Goal: Information Seeking & Learning: Learn about a topic

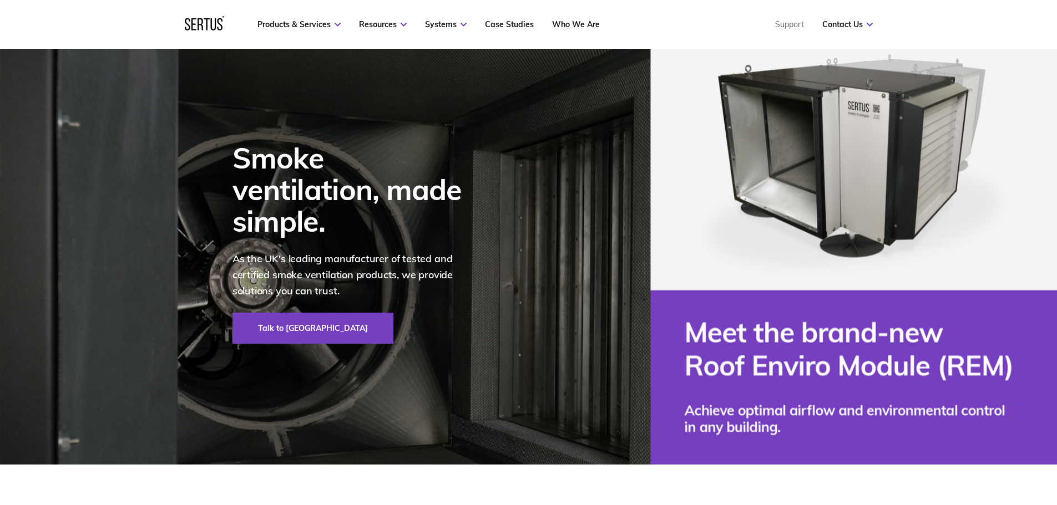
scroll to position [55, 0]
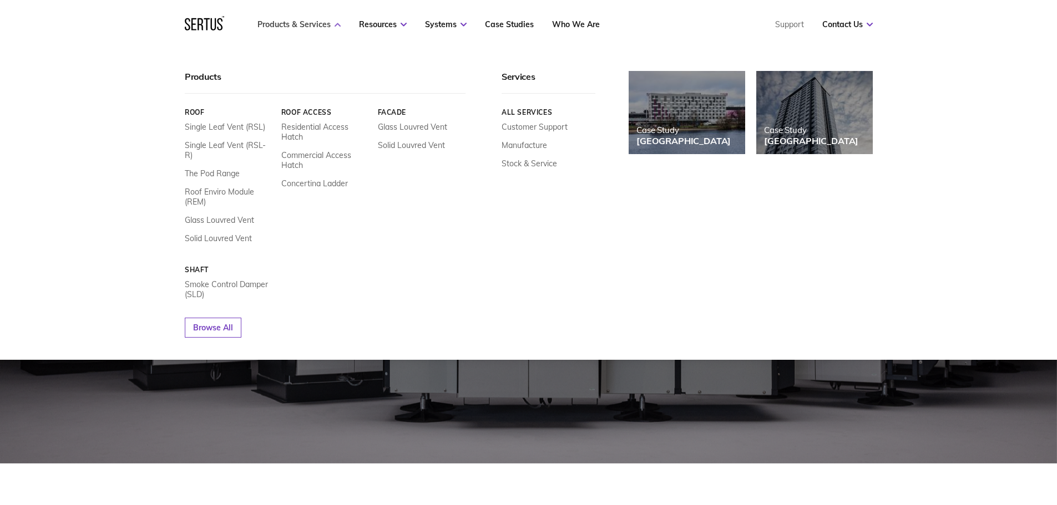
click at [295, 21] on link "Products & Services" at bounding box center [298, 24] width 83 height 10
click at [246, 280] on link "Smoke Control Damper (SLD)" at bounding box center [229, 290] width 88 height 20
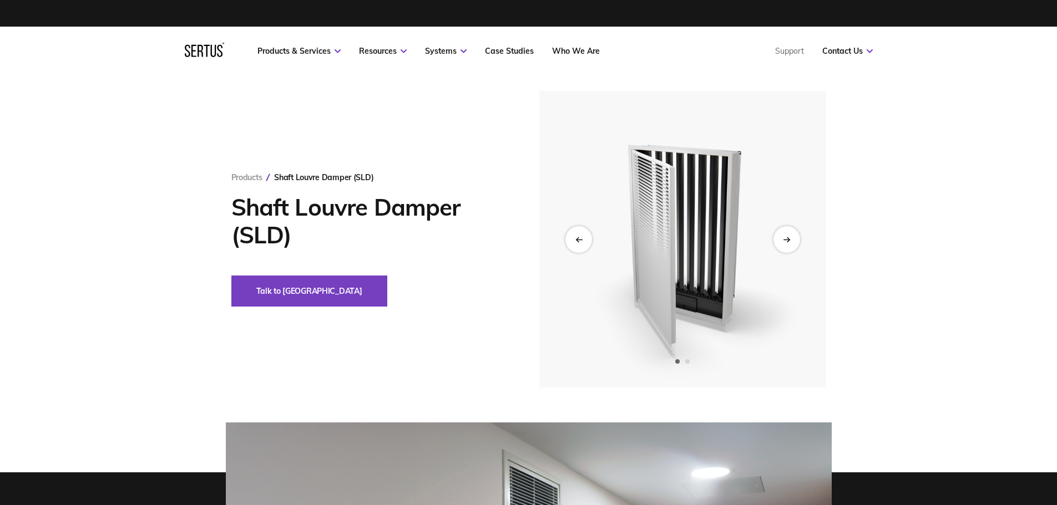
click at [771, 235] on img at bounding box center [682, 239] width 272 height 297
click at [803, 237] on img at bounding box center [682, 239] width 272 height 297
click at [785, 241] on icon "Next slide" at bounding box center [786, 239] width 7 height 6
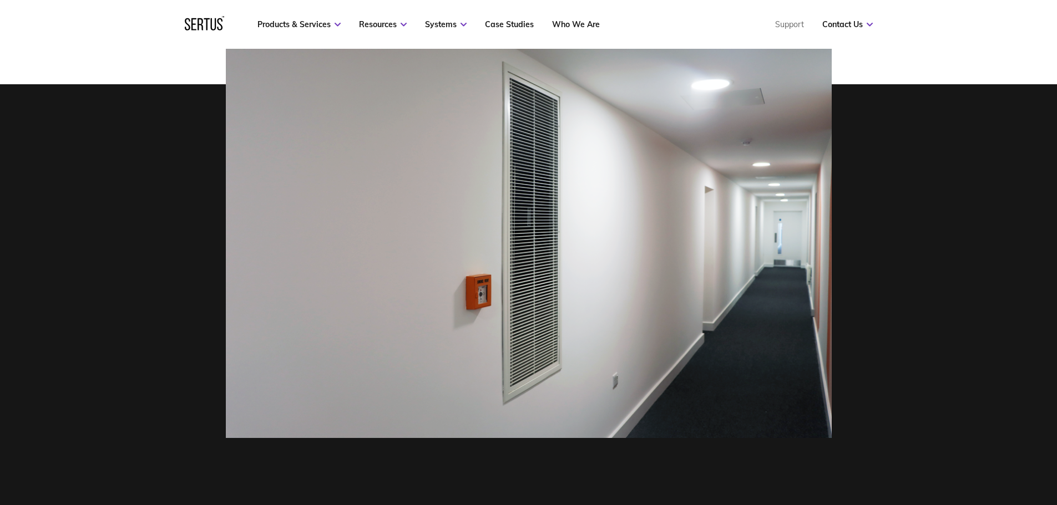
scroll to position [333, 0]
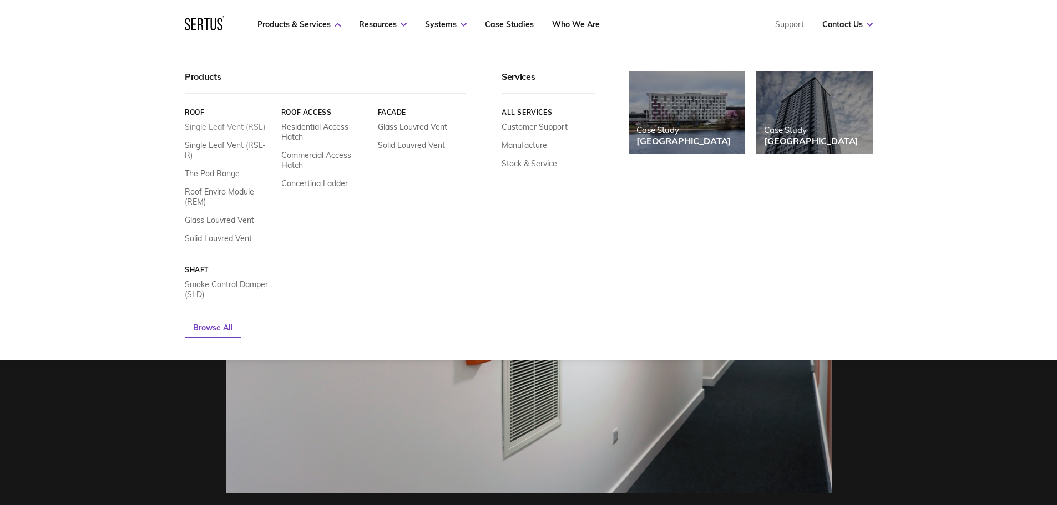
click at [232, 127] on link "Single Leaf Vent (RSL)" at bounding box center [225, 127] width 80 height 10
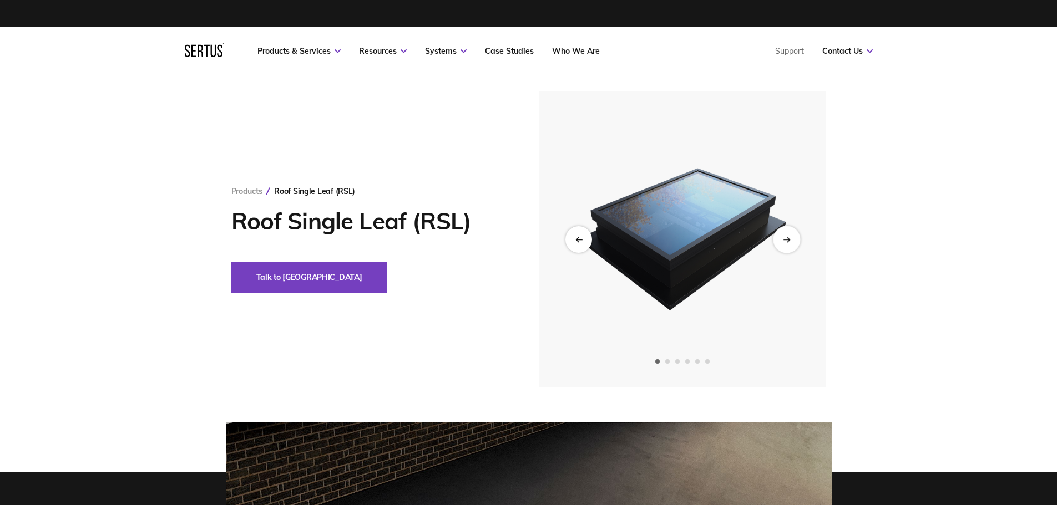
click at [787, 241] on icon "Next slide" at bounding box center [786, 239] width 7 height 6
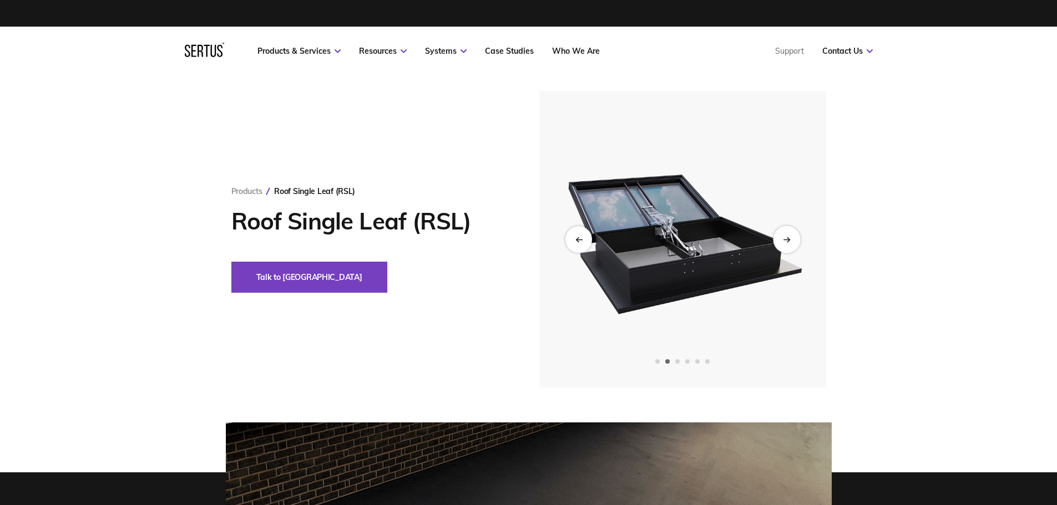
click at [787, 241] on icon "Next slide" at bounding box center [786, 239] width 7 height 6
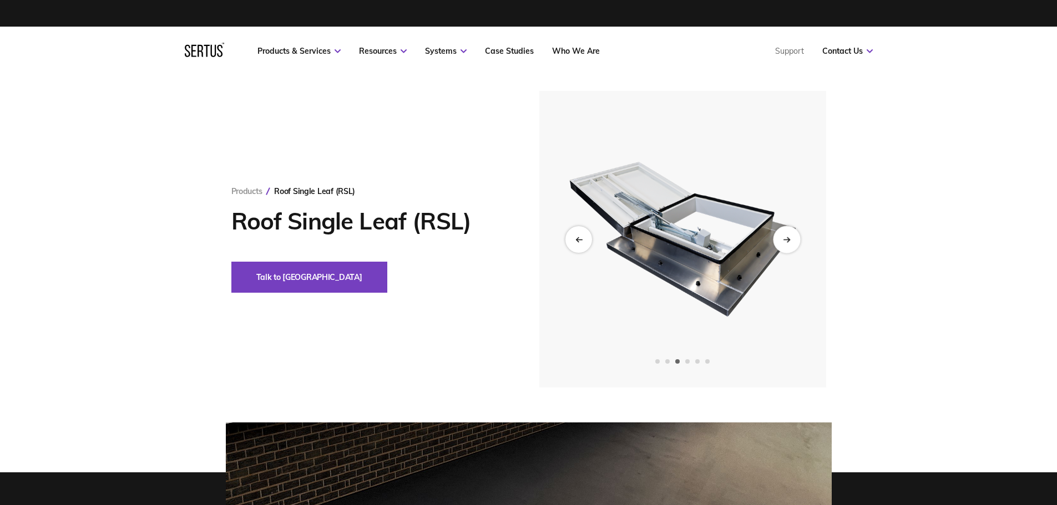
click at [787, 241] on icon "Next slide" at bounding box center [786, 239] width 7 height 6
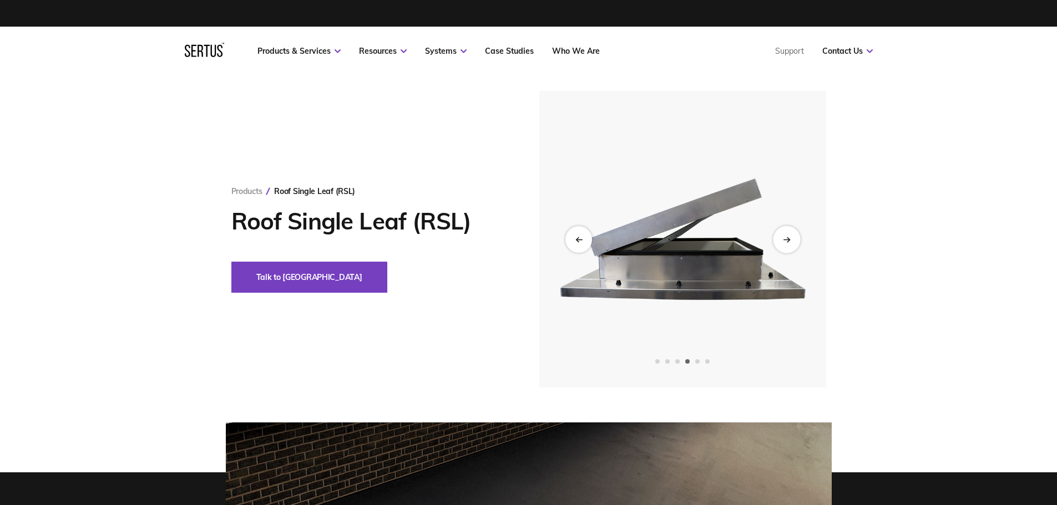
click at [787, 241] on icon "Next slide" at bounding box center [786, 239] width 7 height 6
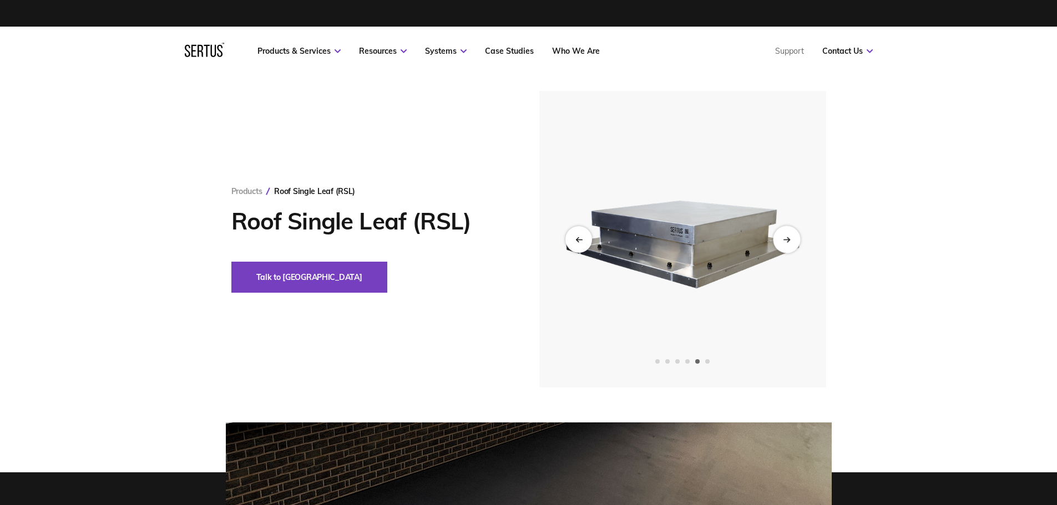
click at [787, 241] on icon "Next slide" at bounding box center [786, 239] width 7 height 6
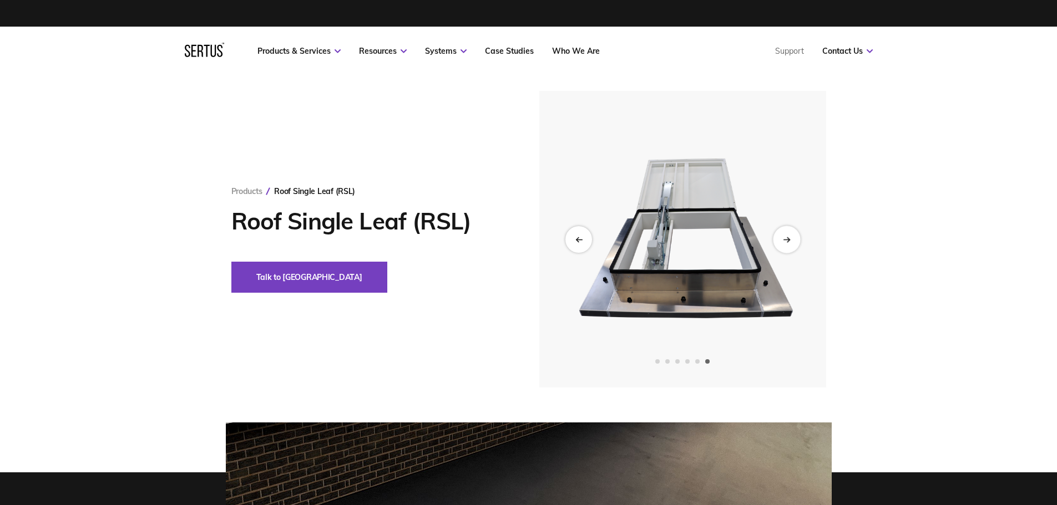
click at [787, 241] on icon "Next slide" at bounding box center [786, 239] width 7 height 6
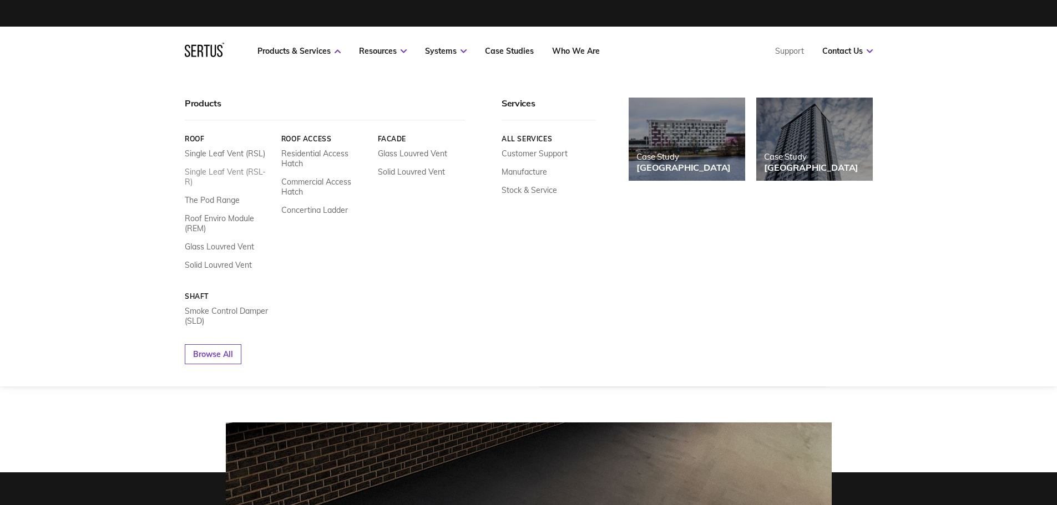
click at [236, 174] on link "Single Leaf Vent (RSL-R)" at bounding box center [229, 177] width 88 height 20
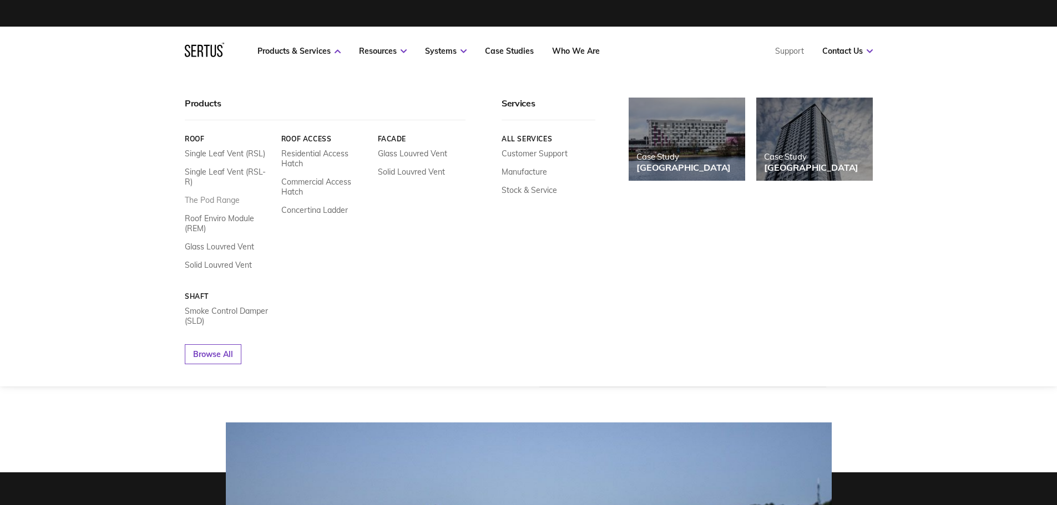
click at [227, 195] on link "The Pod Range" at bounding box center [212, 200] width 55 height 10
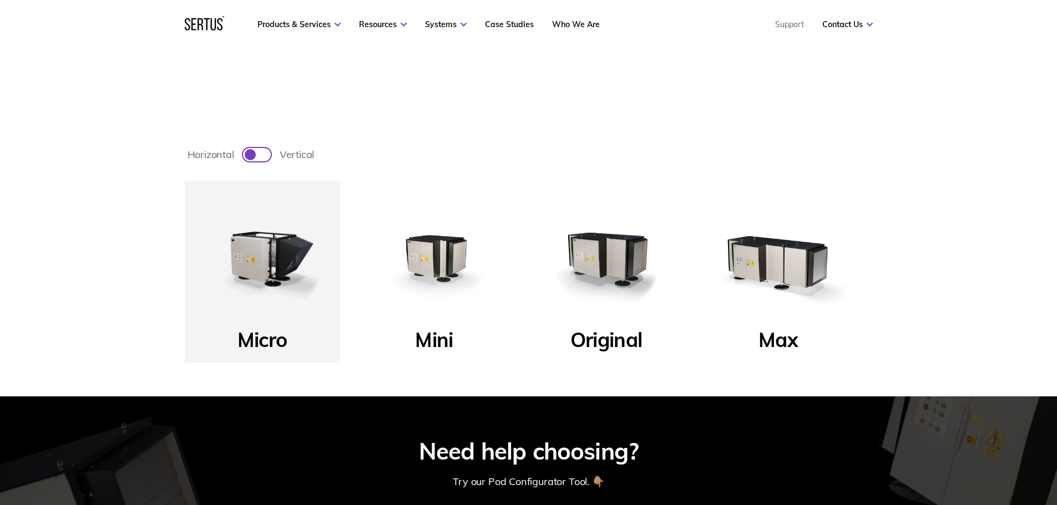
scroll to position [388, 0]
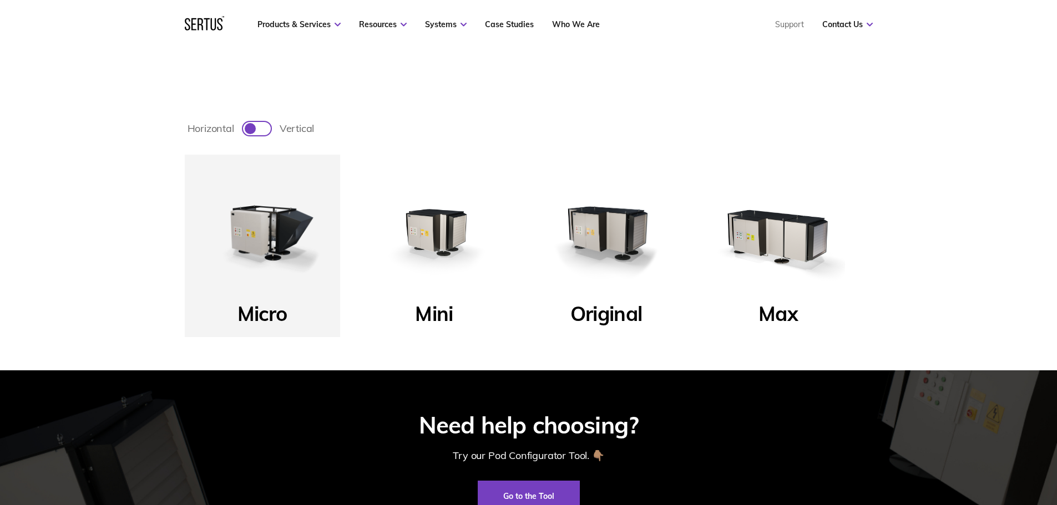
click at [272, 235] on img at bounding box center [262, 232] width 133 height 133
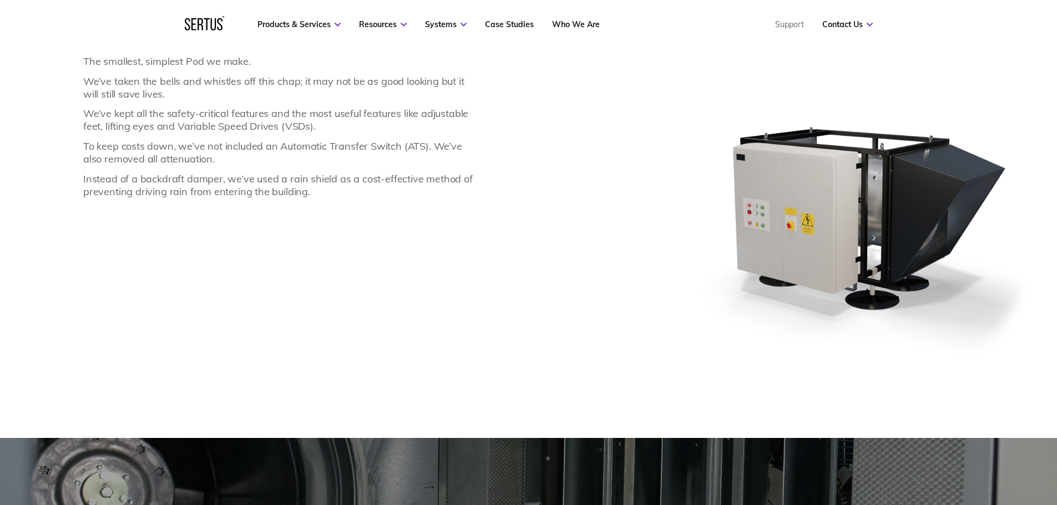
scroll to position [922, 0]
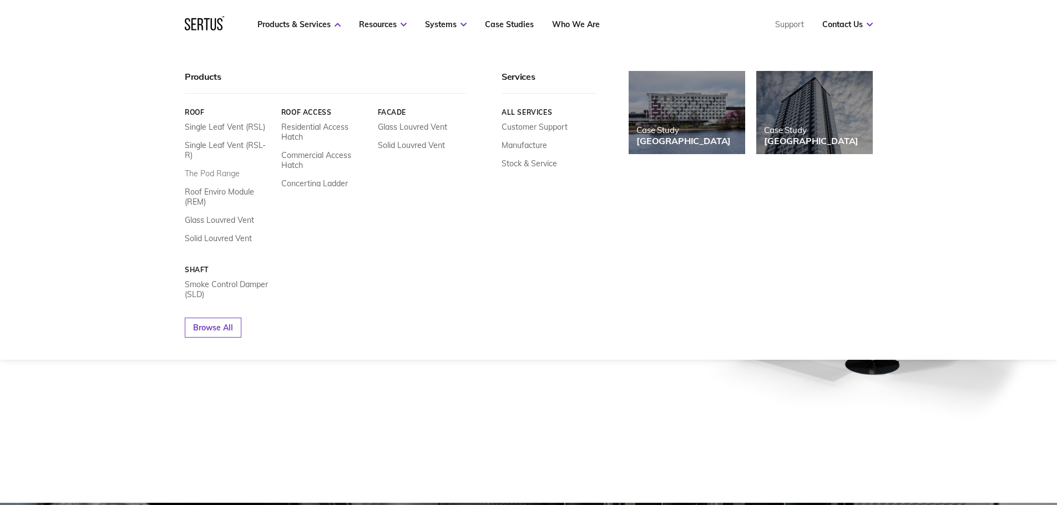
drag, startPoint x: 211, startPoint y: 152, endPoint x: 211, endPoint y: 160, distance: 7.8
click at [211, 153] on div "Single Leaf Vent (RSL) Single Leaf Vent (RSL-R) The Pod Range Roof Enviro Modul…" at bounding box center [229, 183] width 88 height 122
click at [211, 169] on link "The Pod Range" at bounding box center [212, 174] width 55 height 10
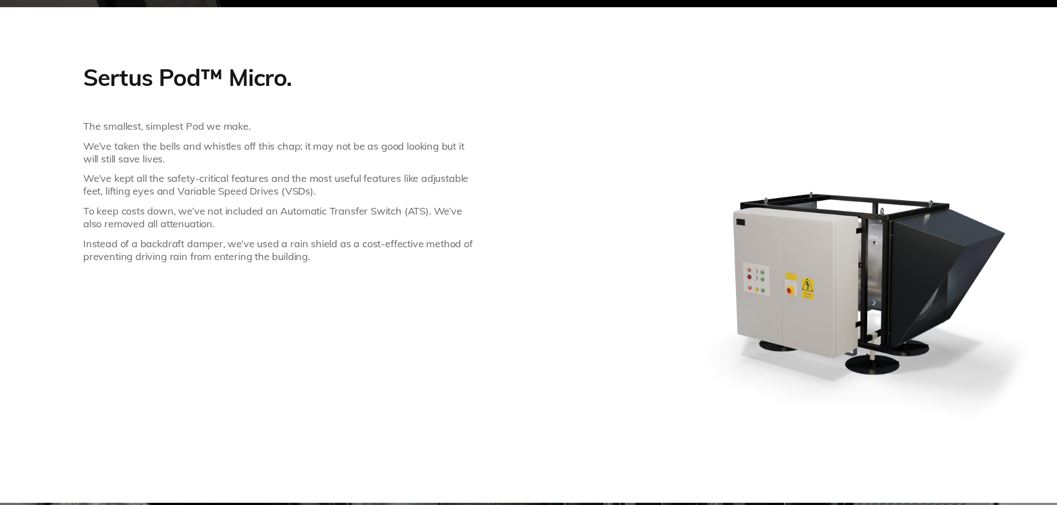
scroll to position [0, 0]
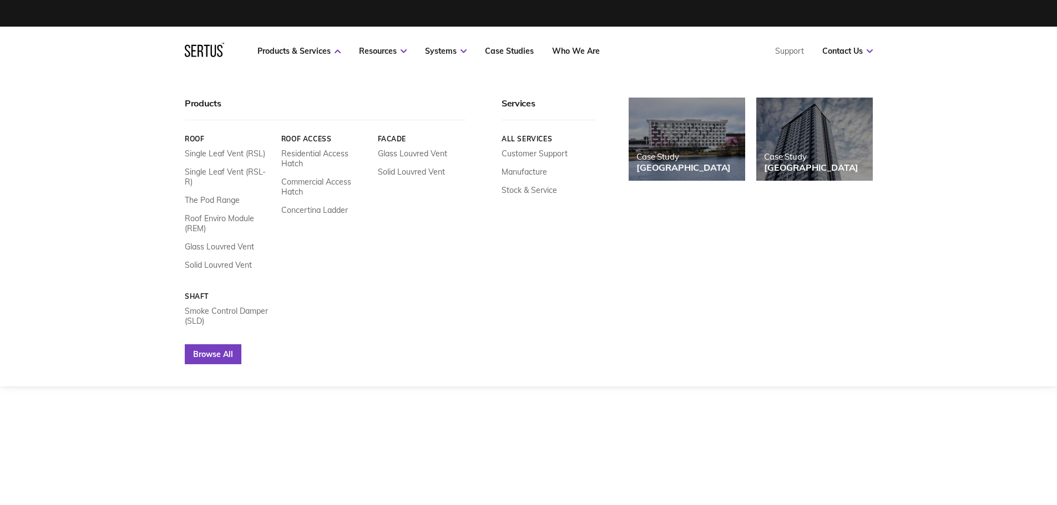
click at [215, 347] on link "Browse All" at bounding box center [213, 355] width 57 height 20
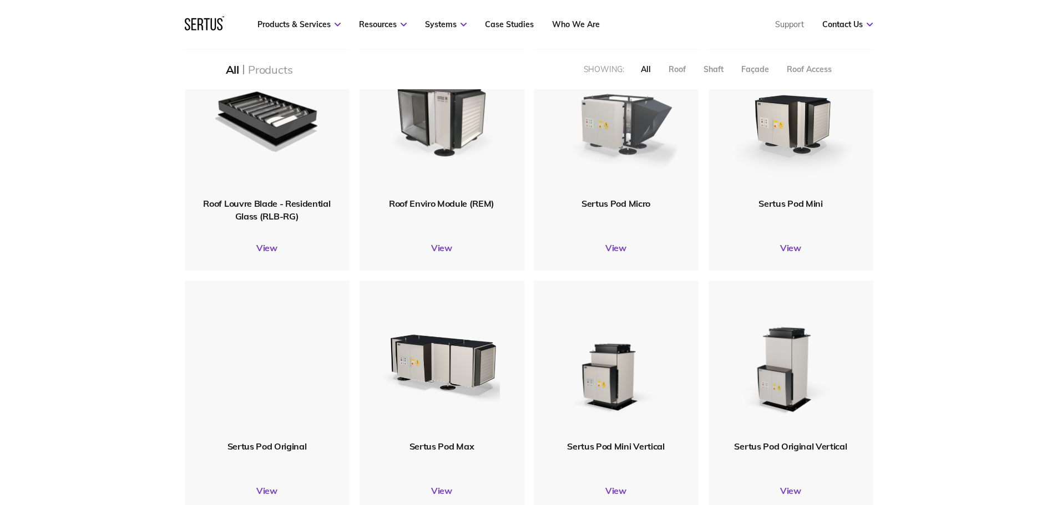
scroll to position [555, 0]
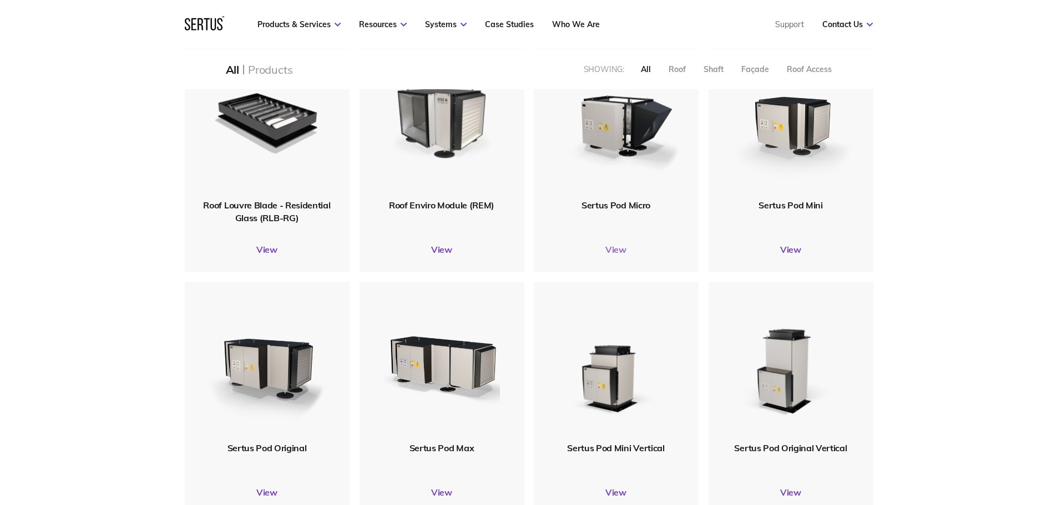
click at [611, 254] on link "View" at bounding box center [616, 249] width 165 height 11
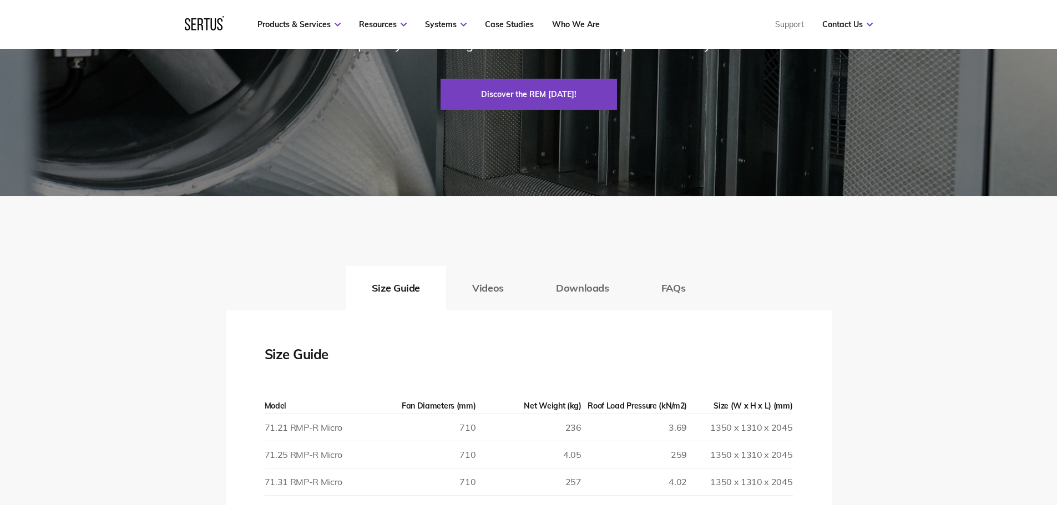
scroll to position [1609, 0]
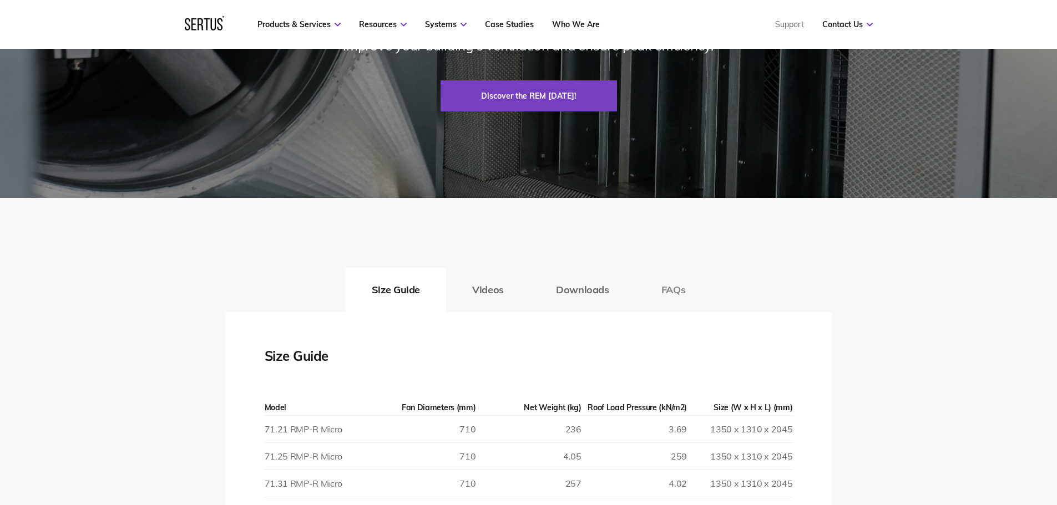
click at [685, 289] on button "FAQs" at bounding box center [673, 290] width 77 height 44
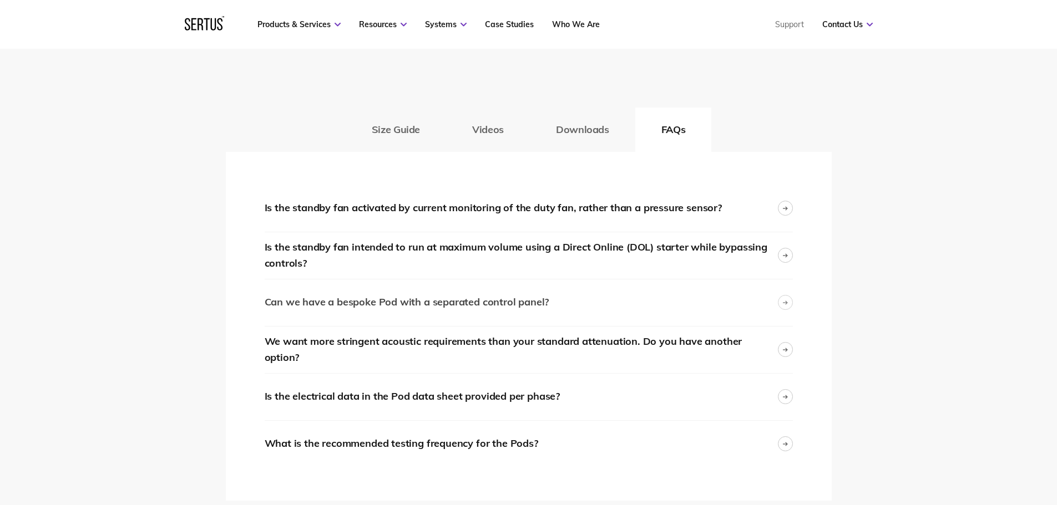
scroll to position [1776, 0]
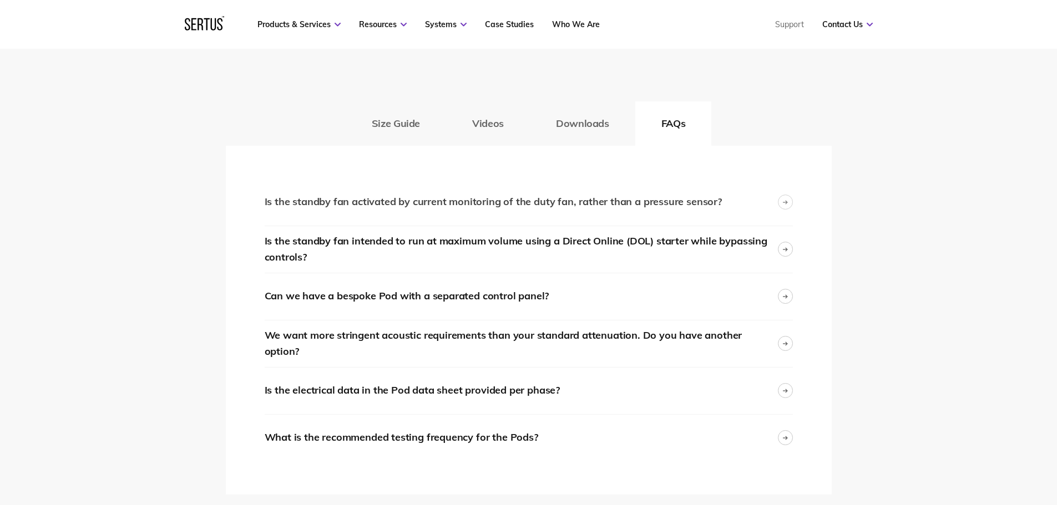
click at [736, 200] on div "Is the standby fan activated by current monitoring of the duty fan, rather than…" at bounding box center [529, 202] width 528 height 47
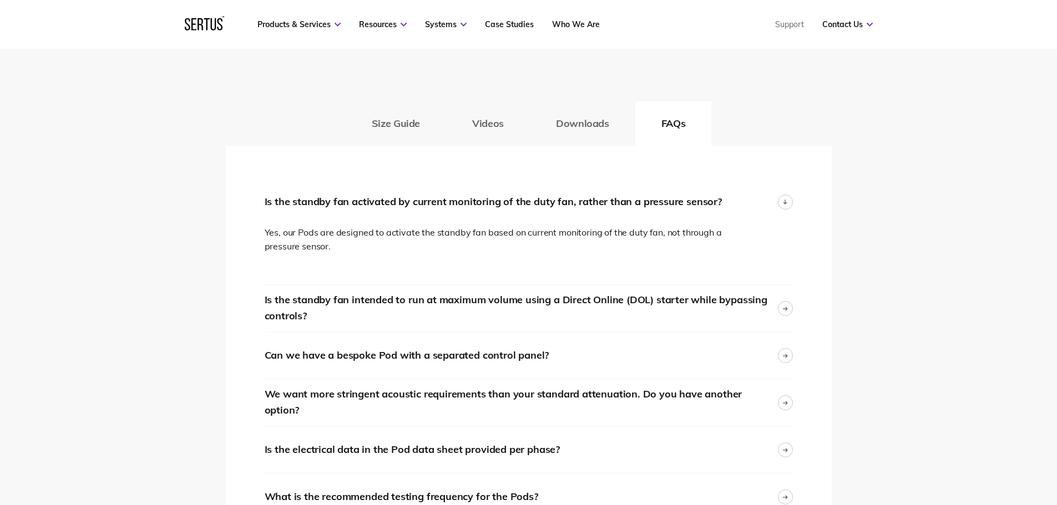
scroll to position [1831, 0]
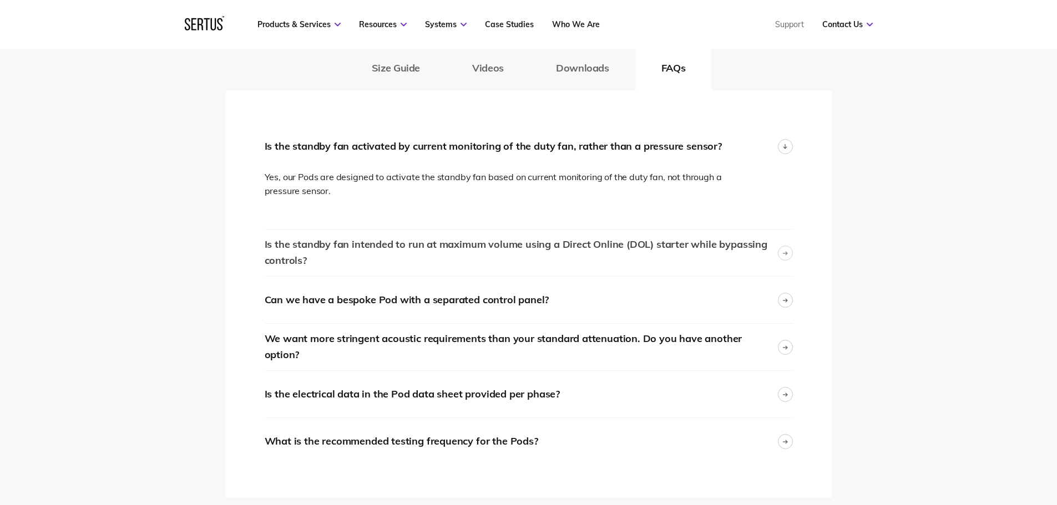
click at [680, 252] on div "Is the standby fan intended to run at maximum volume using a Direct Online (DOL…" at bounding box center [521, 253] width 513 height 32
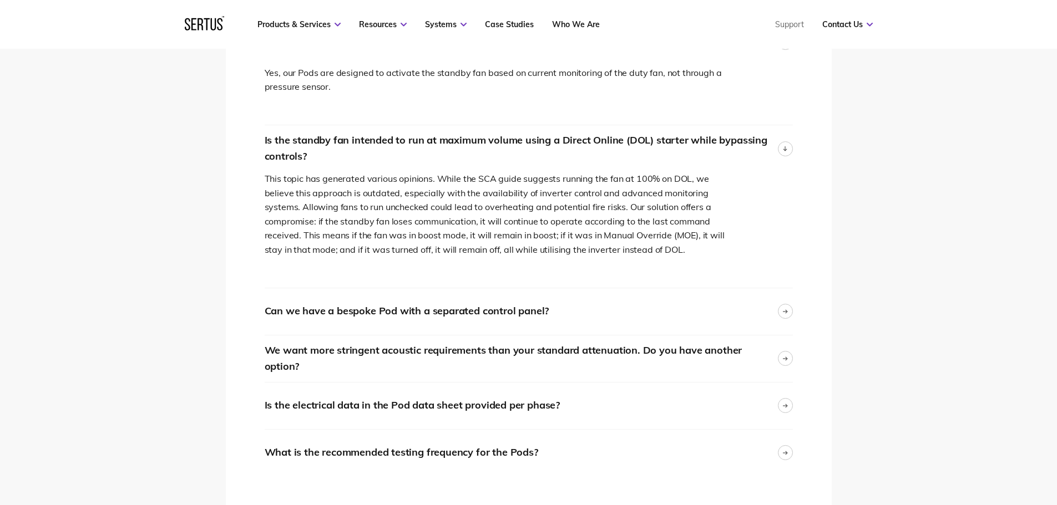
scroll to position [1997, 0]
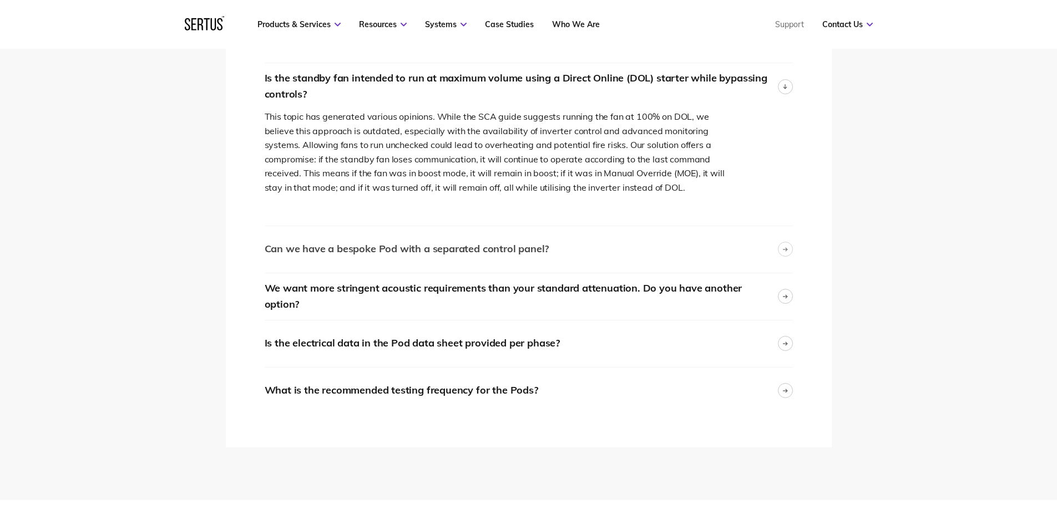
click at [721, 256] on div "Can we have a bespoke Pod with a separated control panel?" at bounding box center [529, 249] width 528 height 47
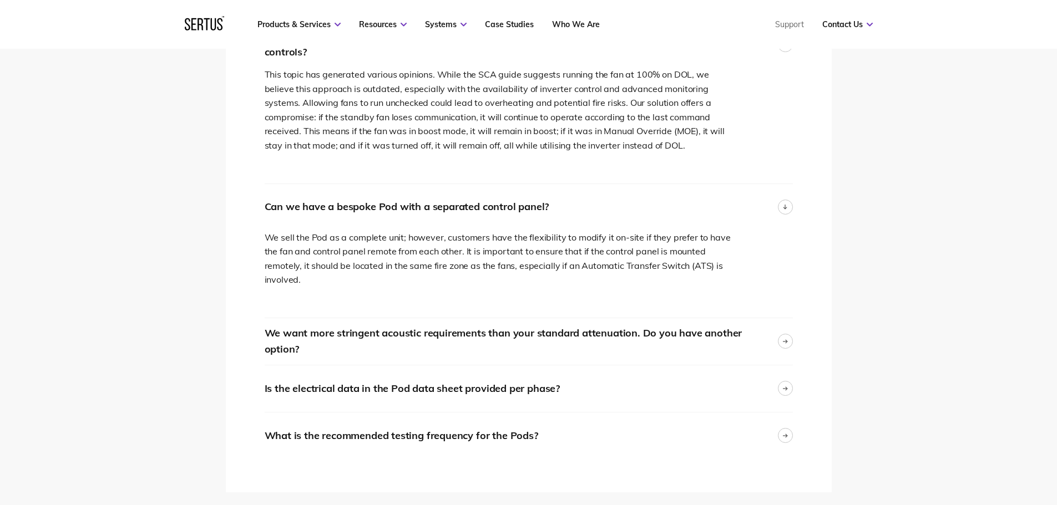
scroll to position [2053, 0]
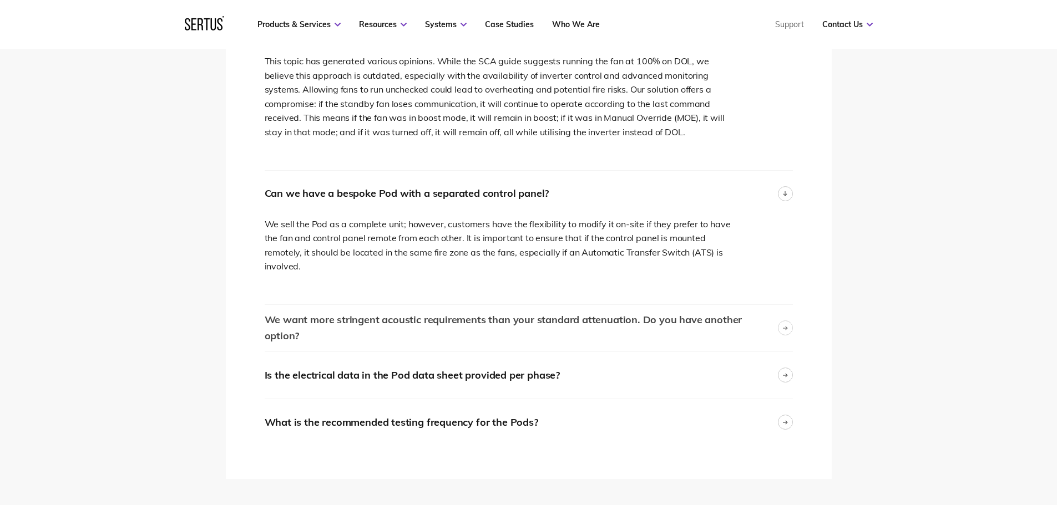
click at [721, 312] on div "We want more stringent acoustic requirements than your standard attenuation. Do…" at bounding box center [521, 328] width 513 height 32
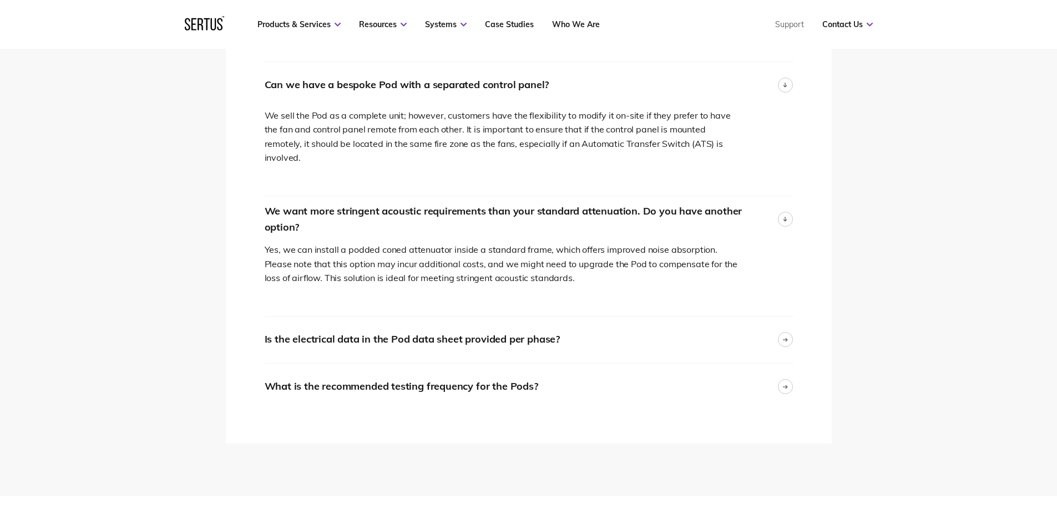
scroll to position [2164, 0]
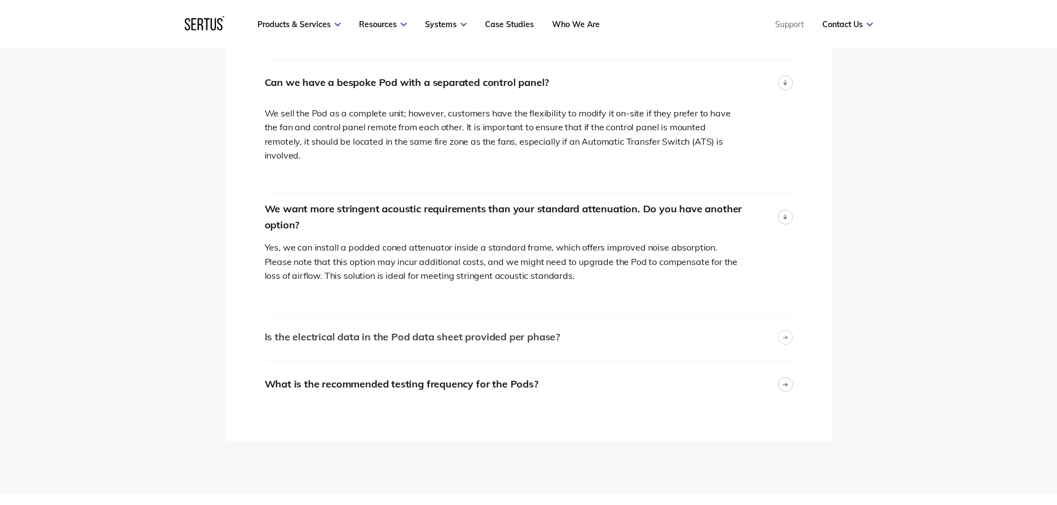
click at [644, 325] on div "Is the electrical data in the Pod data sheet provided per phase?" at bounding box center [529, 338] width 528 height 47
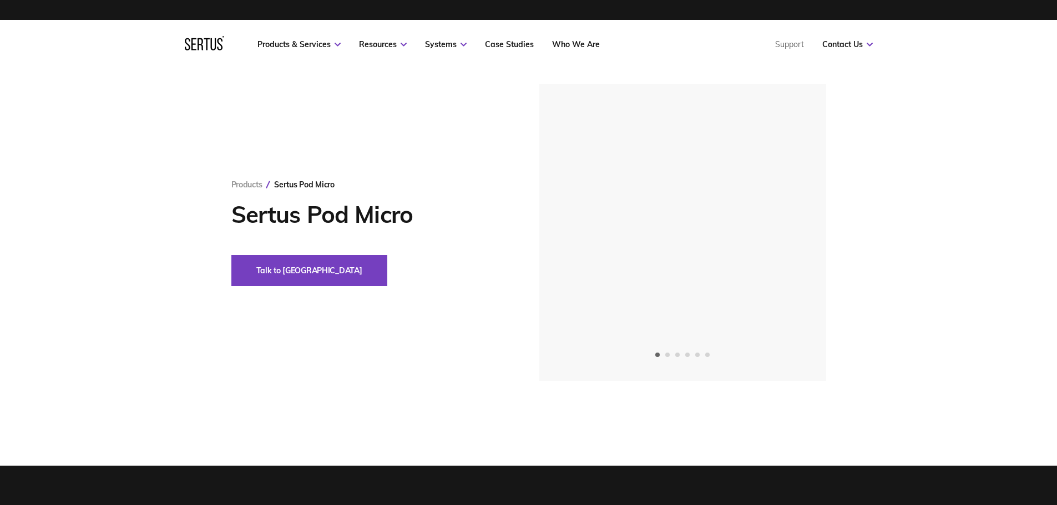
scroll to position [0, 0]
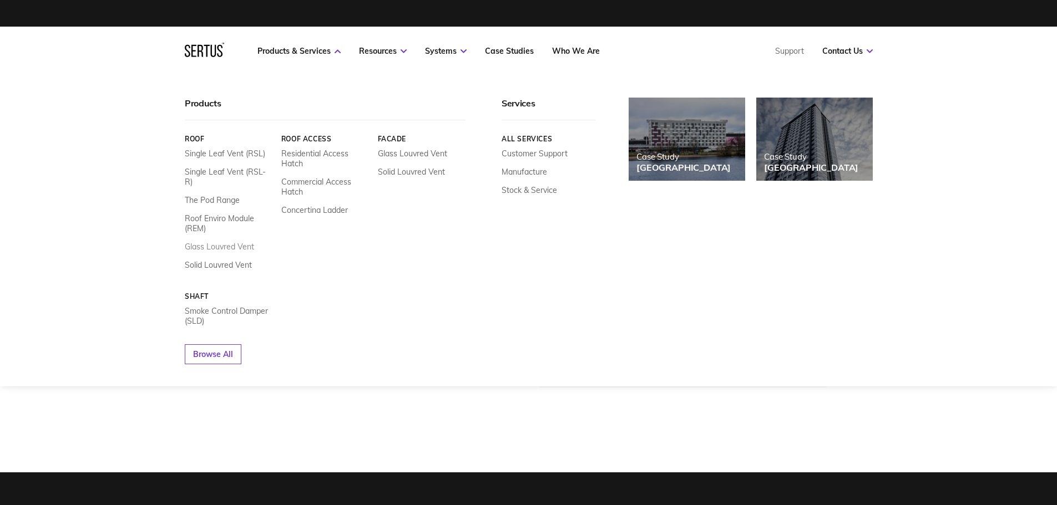
click at [220, 242] on link "Glass Louvred Vent" at bounding box center [219, 247] width 69 height 10
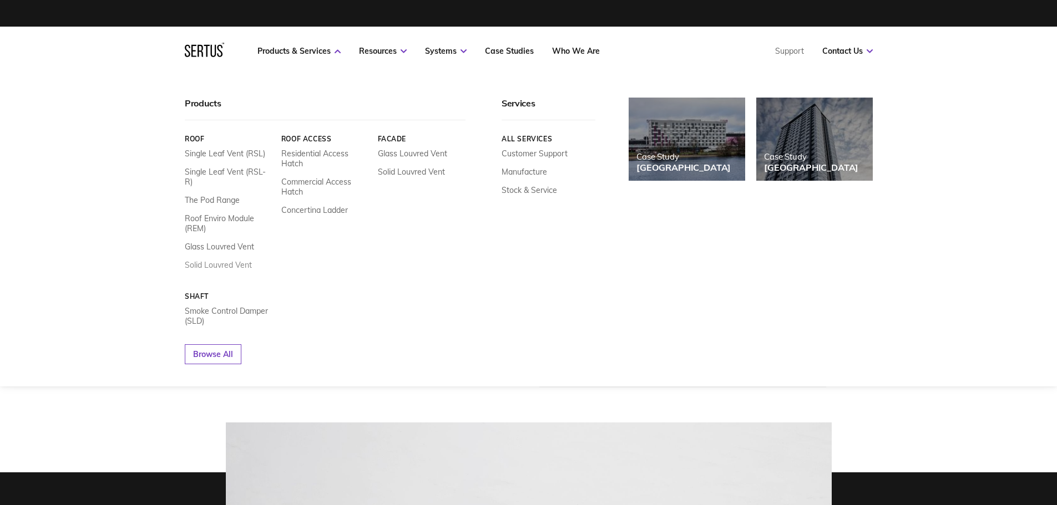
click at [221, 260] on link "Solid Louvred Vent" at bounding box center [218, 265] width 67 height 10
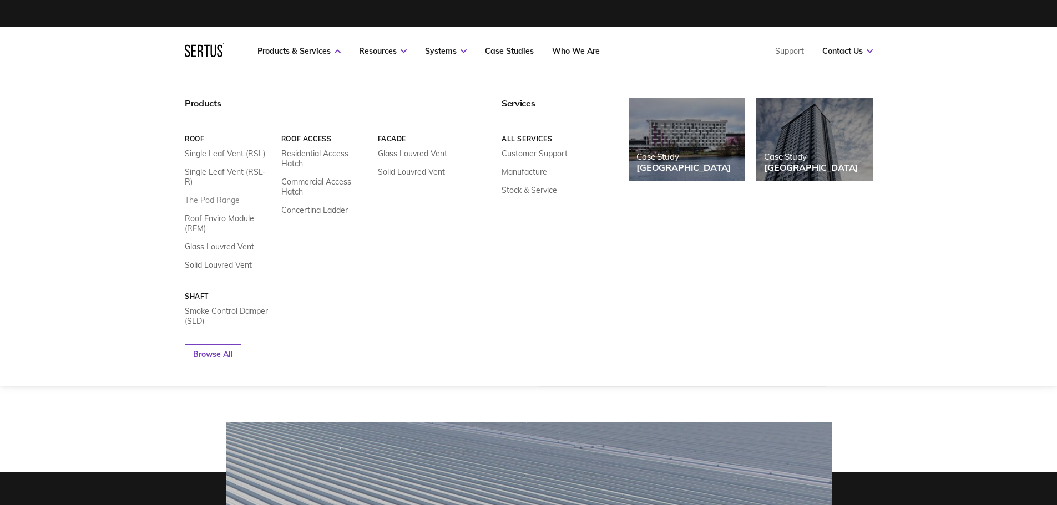
click at [231, 195] on link "The Pod Range" at bounding box center [212, 200] width 55 height 10
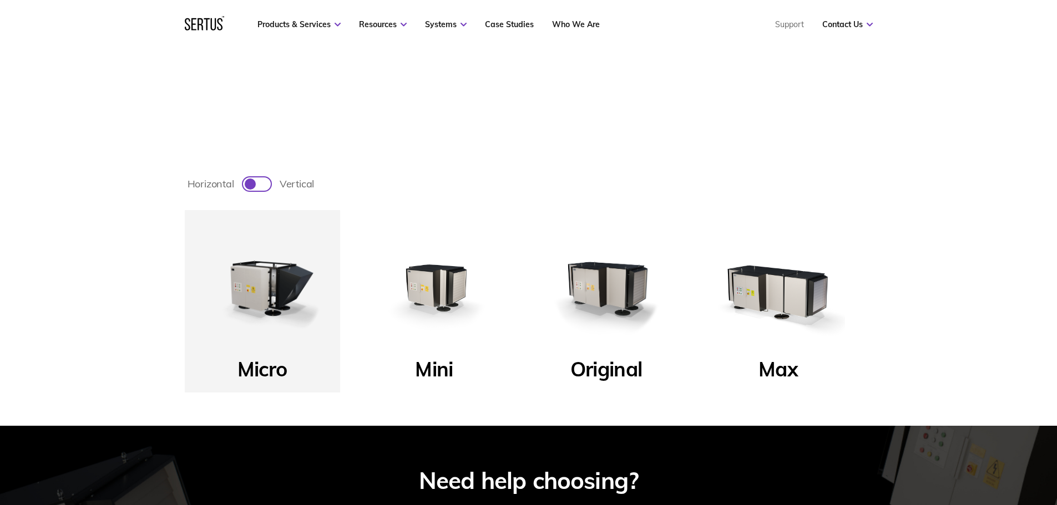
scroll to position [388, 0]
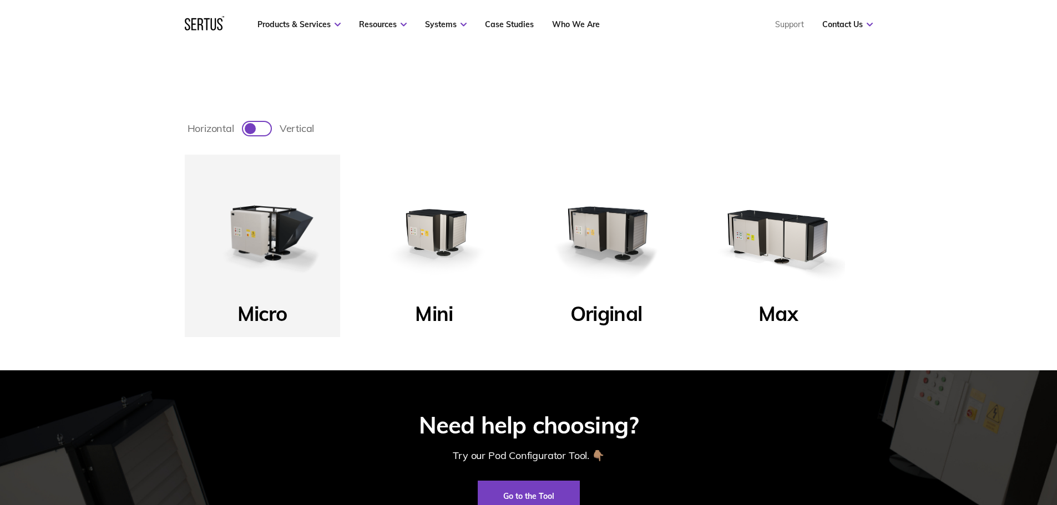
click at [776, 236] on img at bounding box center [778, 232] width 133 height 133
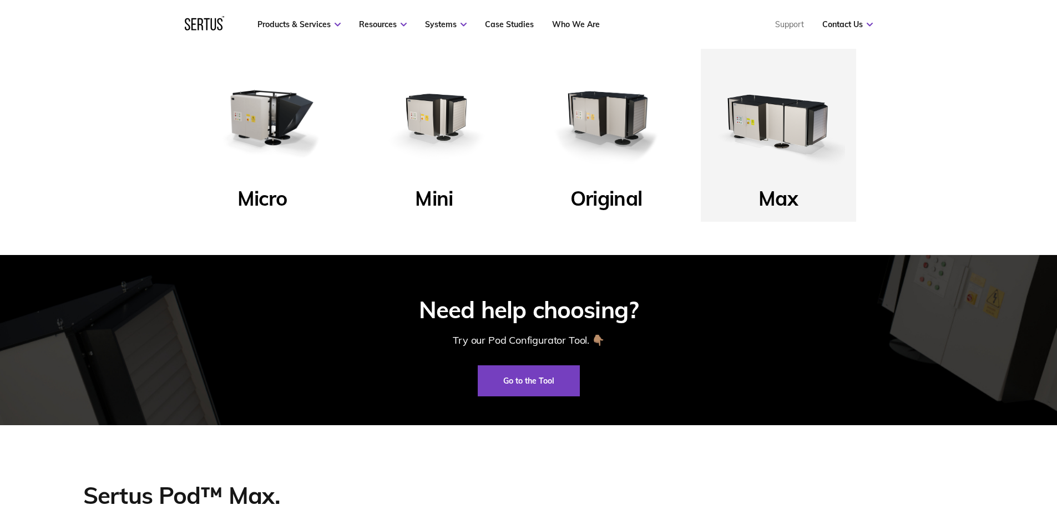
scroll to position [499, 0]
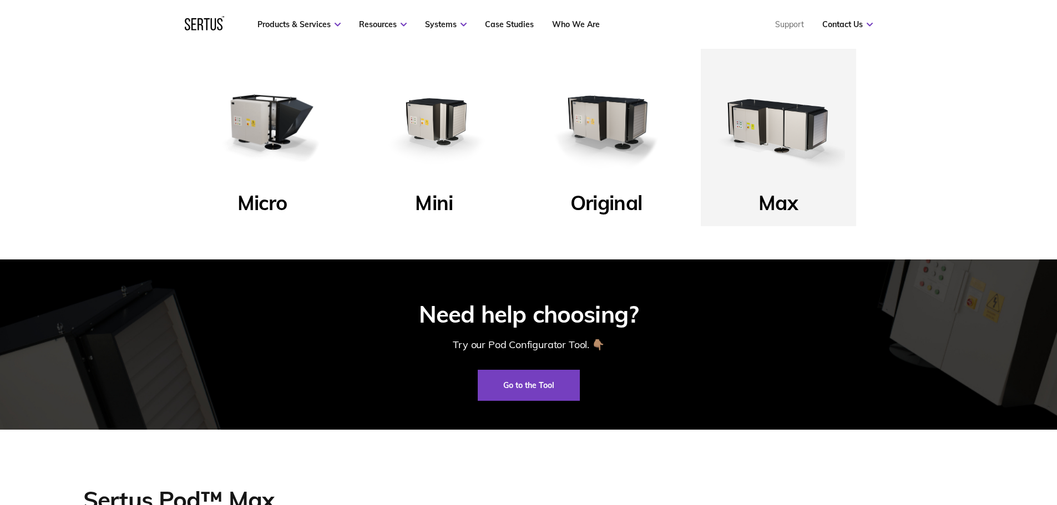
click at [772, 194] on p "Max" at bounding box center [777, 206] width 39 height 32
click at [770, 129] on img at bounding box center [778, 121] width 133 height 133
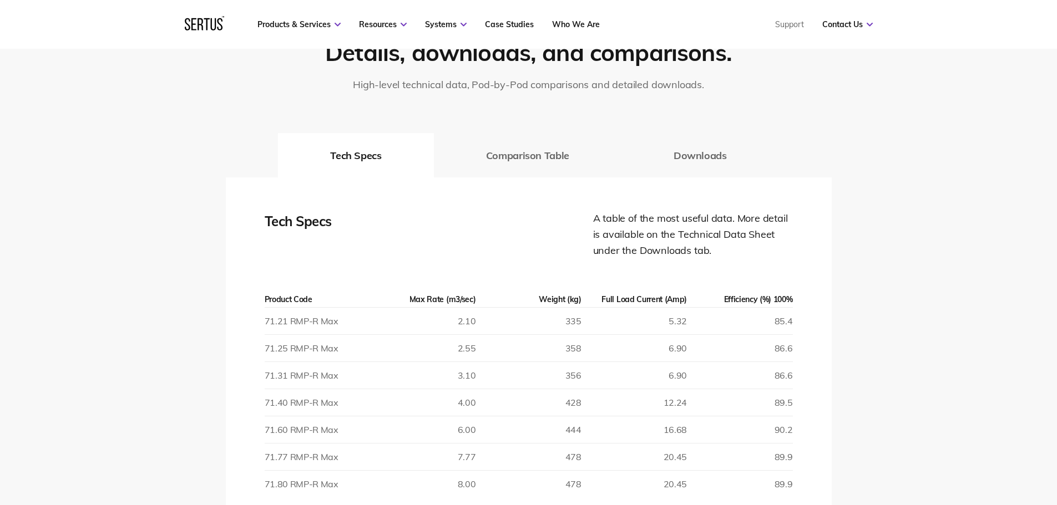
scroll to position [1720, 0]
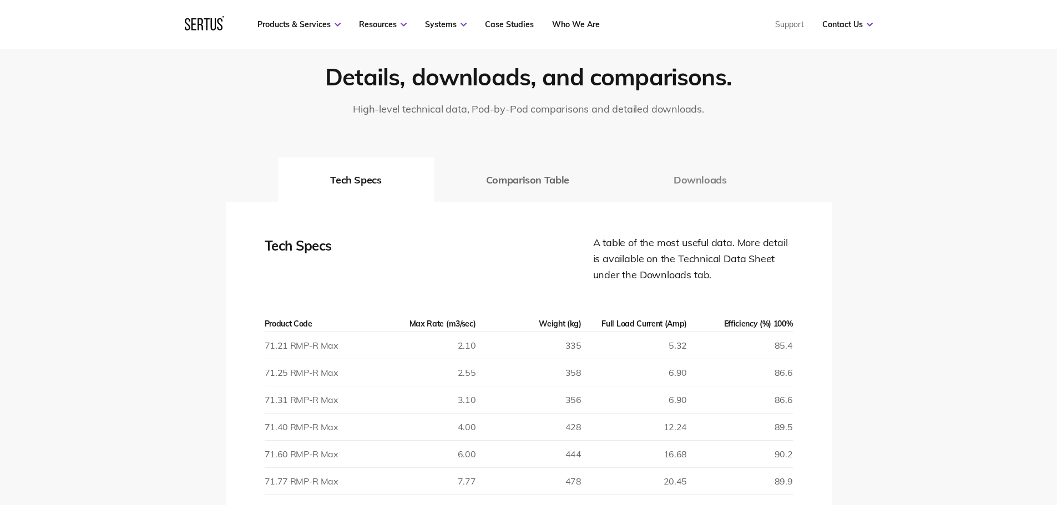
click at [695, 180] on button "Downloads" at bounding box center [700, 180] width 158 height 44
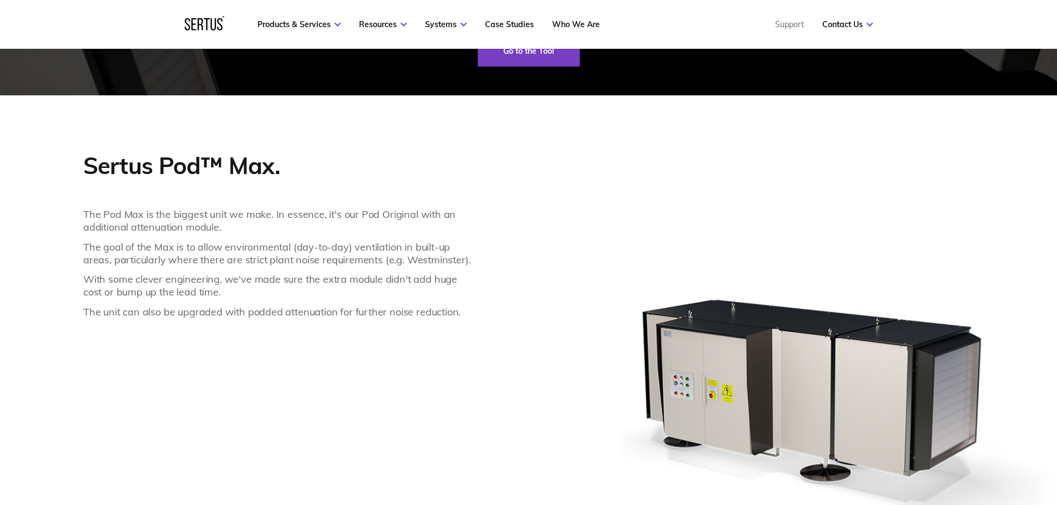
scroll to position [832, 0]
